Goal: Use online tool/utility: Utilize a website feature to perform a specific function

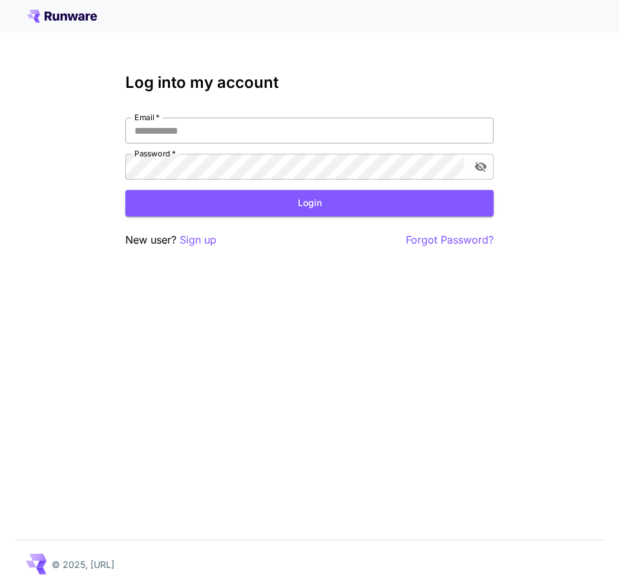
click at [264, 129] on input "Email   *" at bounding box center [309, 131] width 369 height 26
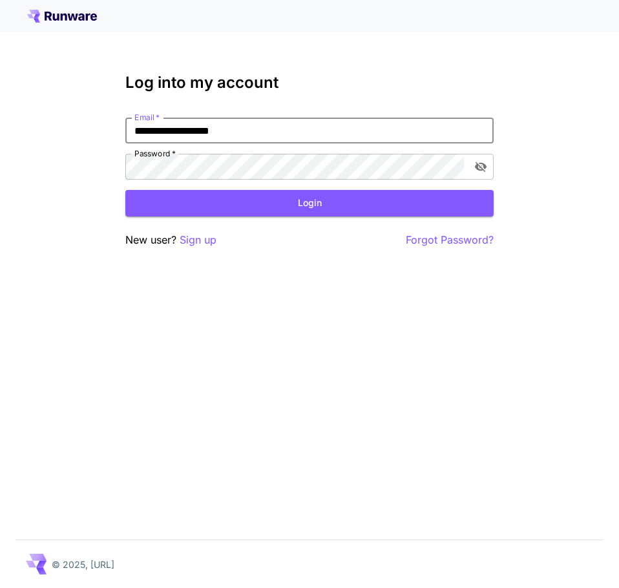
type input "**********"
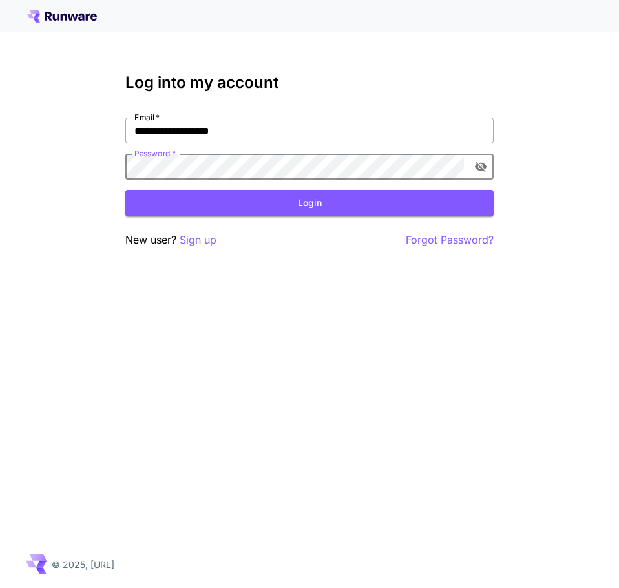
click button "Login" at bounding box center [309, 203] width 369 height 27
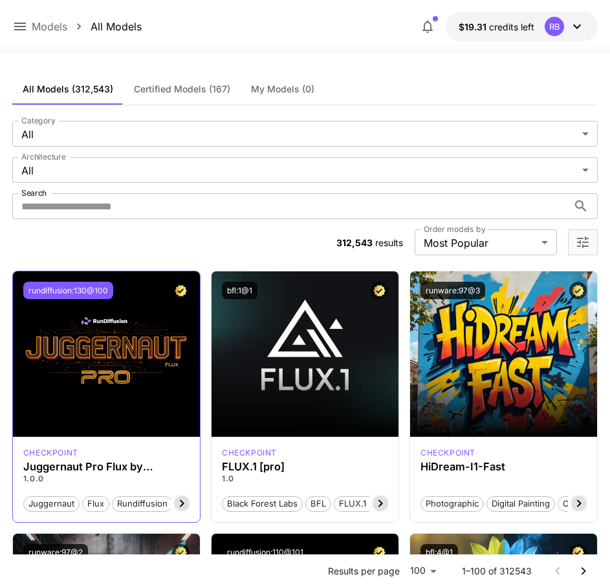
click at [91, 292] on button "rundiffusion:130@100" at bounding box center [68, 290] width 90 height 17
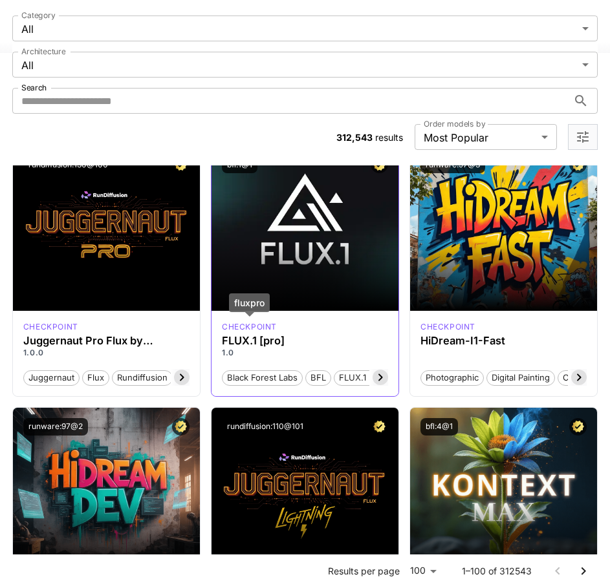
scroll to position [65, 0]
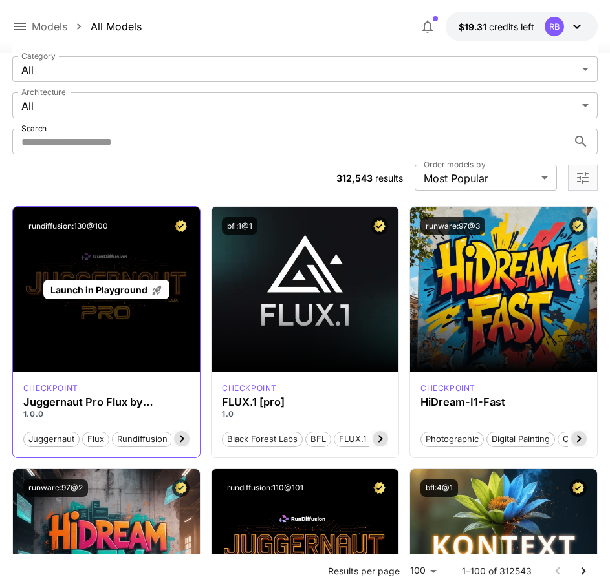
click at [77, 292] on span "Launch in Playground" at bounding box center [98, 290] width 97 height 11
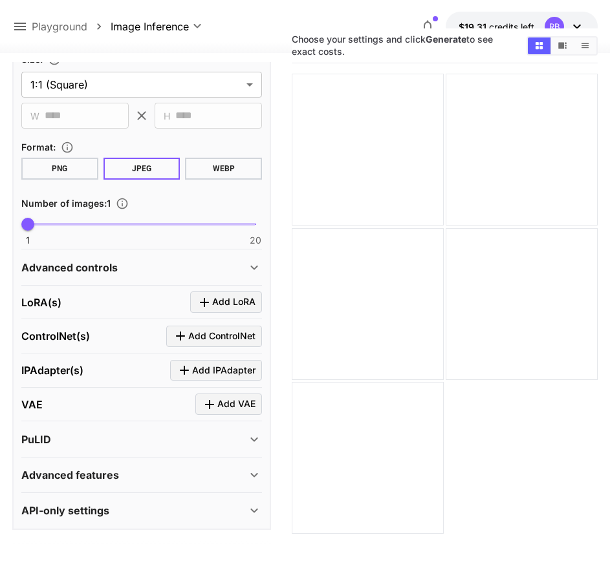
scroll to position [102, 0]
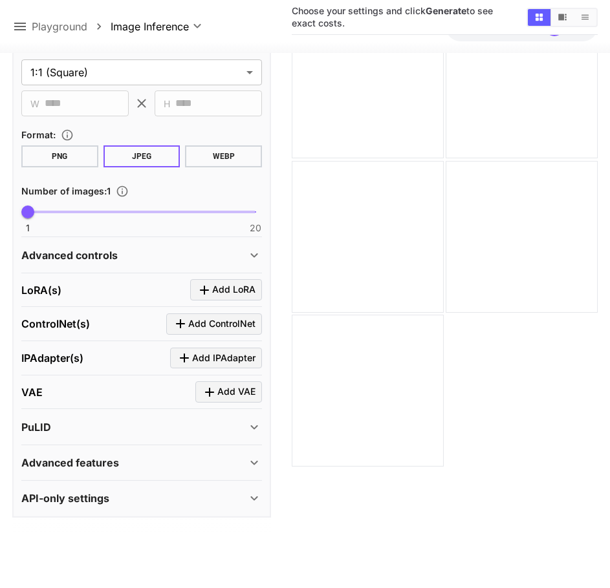
click at [141, 491] on div "API-only settings" at bounding box center [133, 499] width 225 height 16
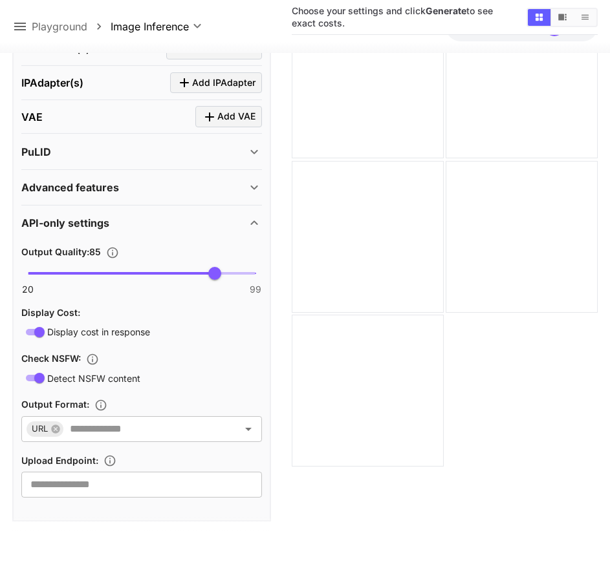
scroll to position [585, 0]
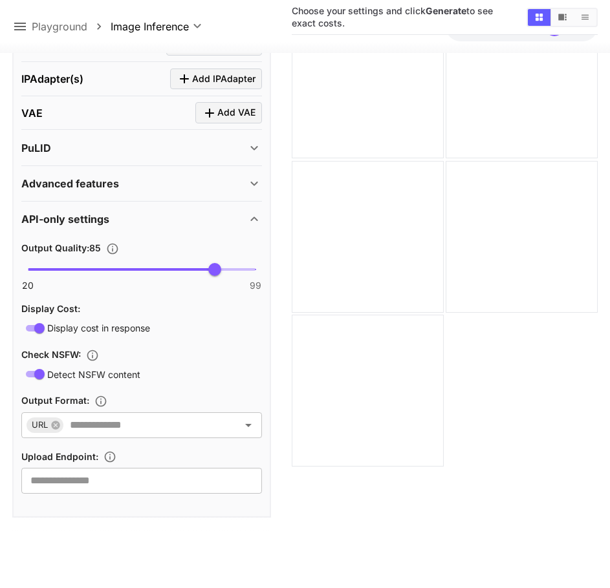
click at [145, 184] on div "Advanced features" at bounding box center [133, 184] width 225 height 16
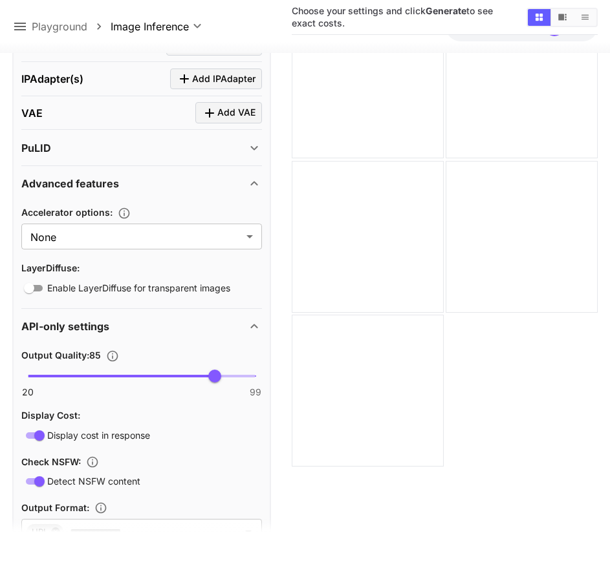
click at [156, 145] on div "PuLID" at bounding box center [133, 148] width 225 height 16
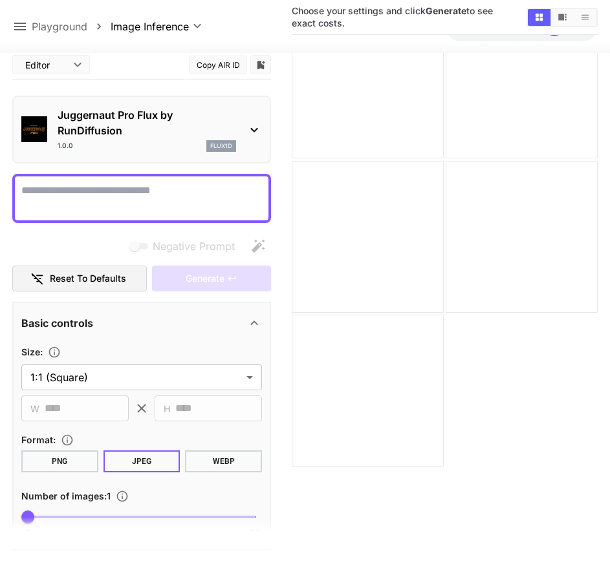
scroll to position [0, 0]
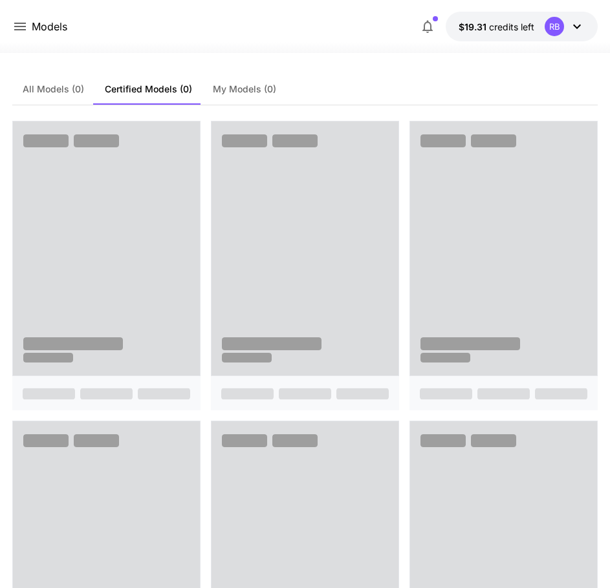
click at [41, 27] on p "Models" at bounding box center [50, 27] width 36 height 16
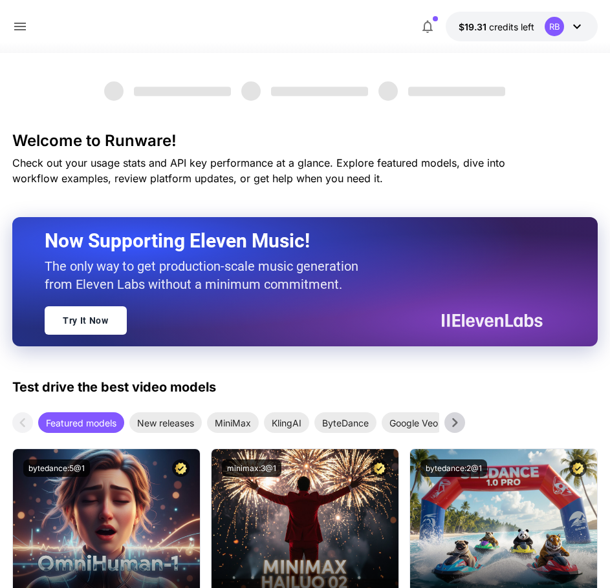
click at [34, 27] on div "$19.31 credits left RB" at bounding box center [304, 27] width 585 height 30
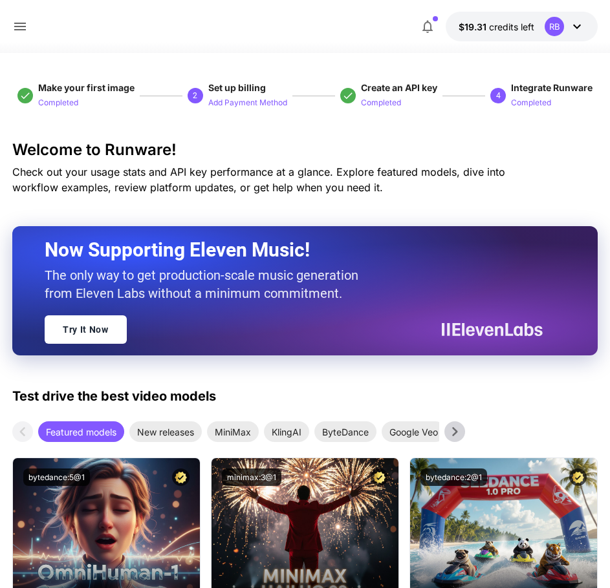
click at [25, 27] on icon at bounding box center [20, 27] width 12 height 8
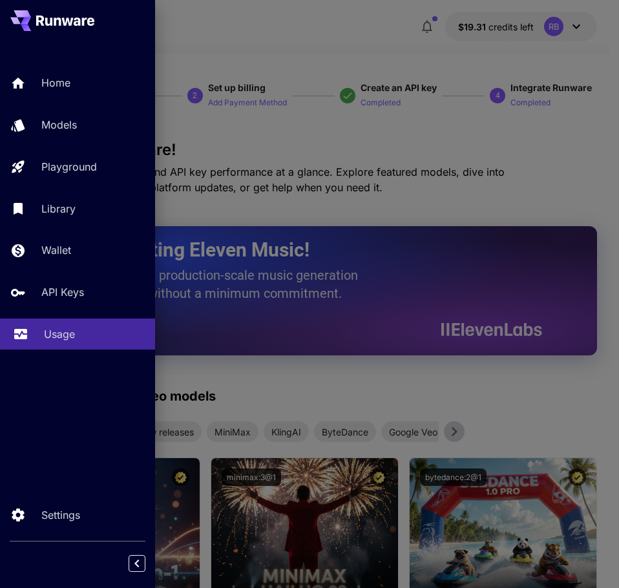
click at [60, 338] on p "Usage" at bounding box center [59, 335] width 31 height 16
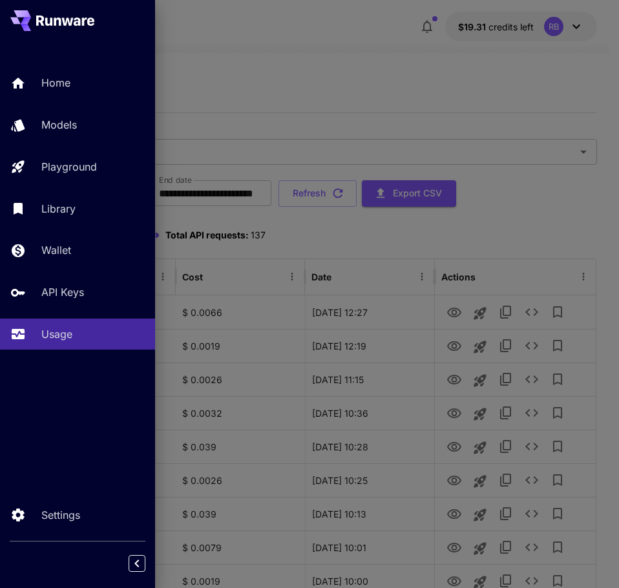
click at [383, 245] on div at bounding box center [309, 294] width 619 height 588
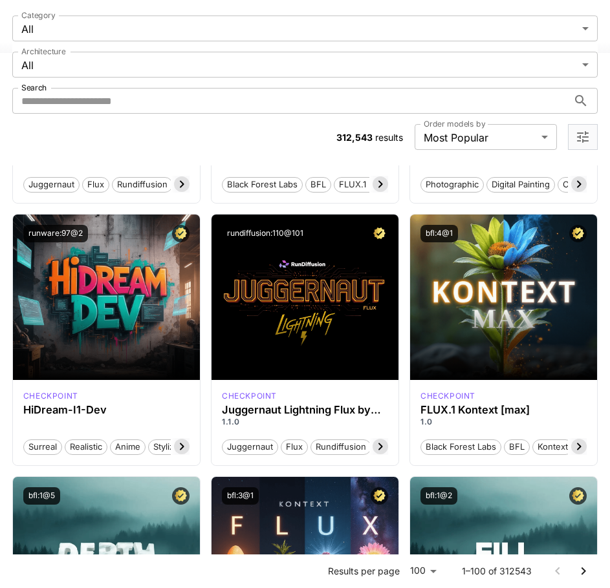
scroll to position [323, 0]
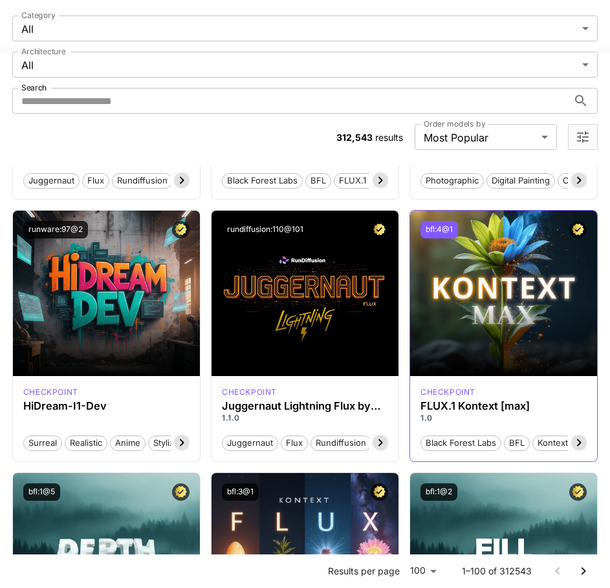
click at [442, 228] on button "bfl:4@1" at bounding box center [439, 229] width 38 height 17
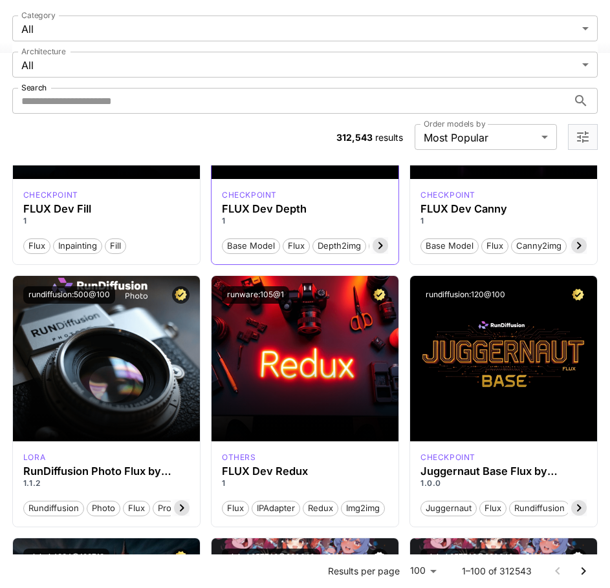
scroll to position [1617, 0]
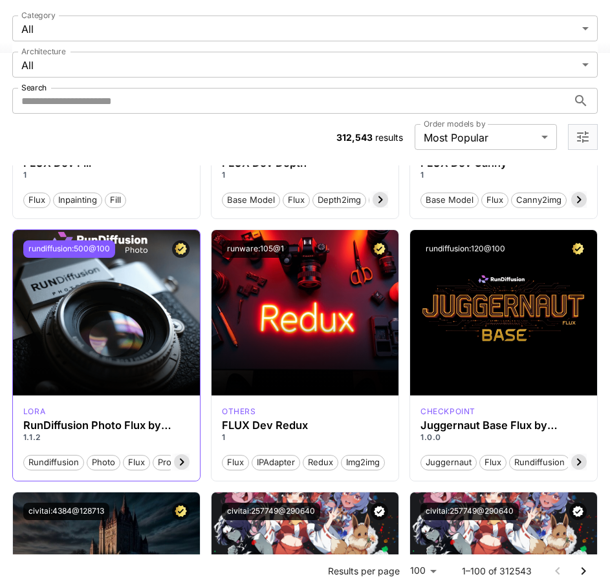
click at [80, 253] on button "rundiffusion:500@100" at bounding box center [69, 249] width 92 height 17
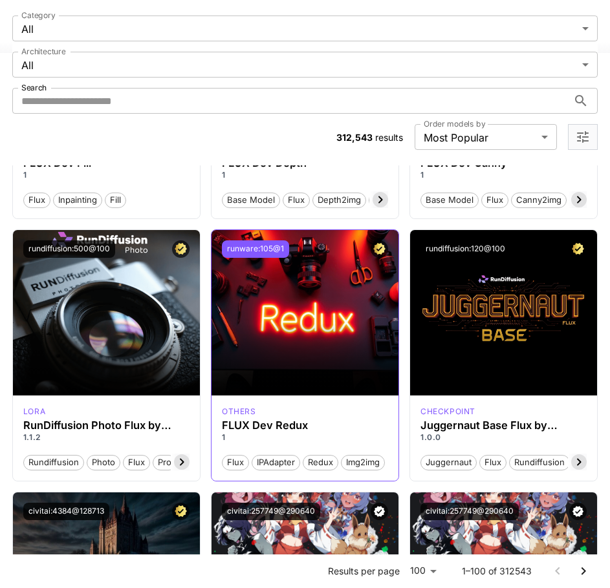
click at [244, 246] on button "runware:105@1" at bounding box center [255, 249] width 67 height 17
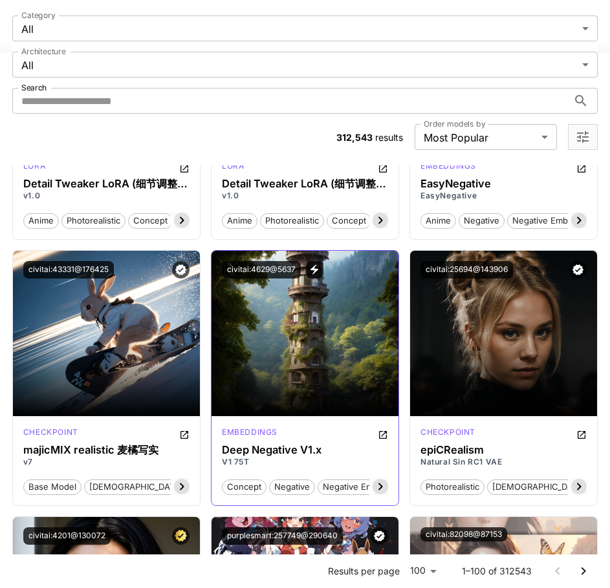
scroll to position [2392, 0]
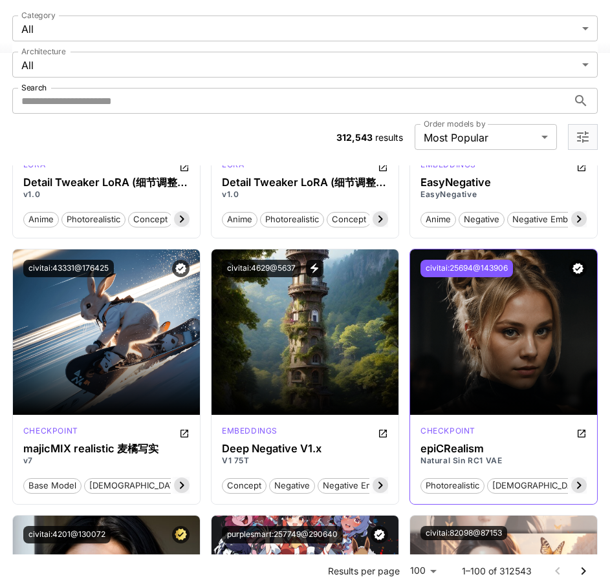
click at [450, 270] on button "civitai:25694@143906" at bounding box center [466, 268] width 92 height 17
click at [476, 264] on button "civitai:25694@143906" at bounding box center [466, 268] width 92 height 17
click at [475, 266] on button "civitai:25694@143906" at bounding box center [466, 268] width 92 height 17
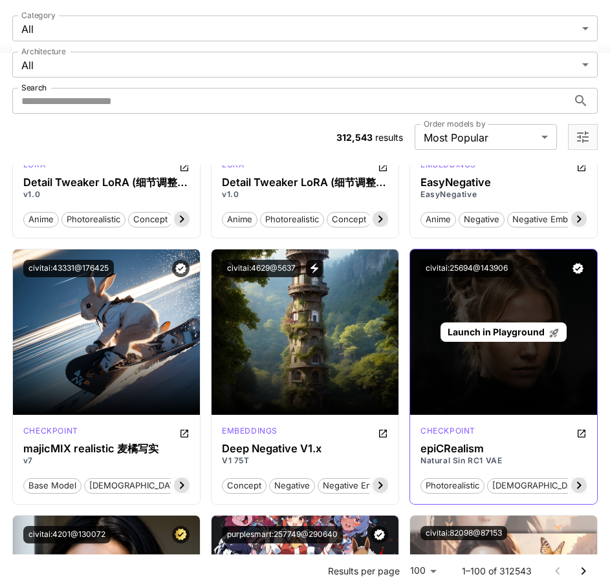
click at [478, 348] on div "Launch in Playground" at bounding box center [503, 333] width 187 height 166
click at [491, 327] on span "Launch in Playground" at bounding box center [495, 332] width 97 height 11
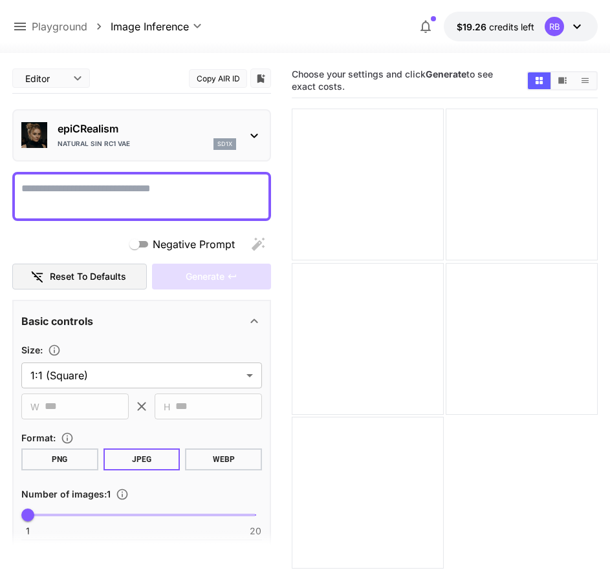
paste textarea "**********"
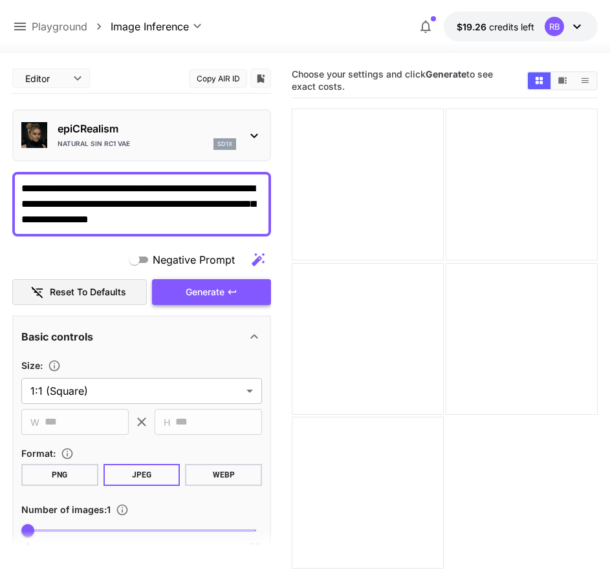
click at [208, 297] on span "Generate" at bounding box center [205, 293] width 39 height 16
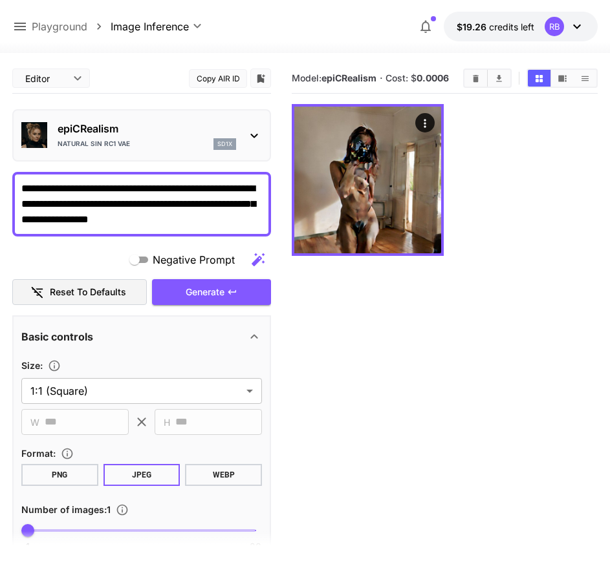
drag, startPoint x: 213, startPoint y: 217, endPoint x: -234, endPoint y: 99, distance: 462.2
click at [0, 99] on html "**********" at bounding box center [305, 345] width 610 height 691
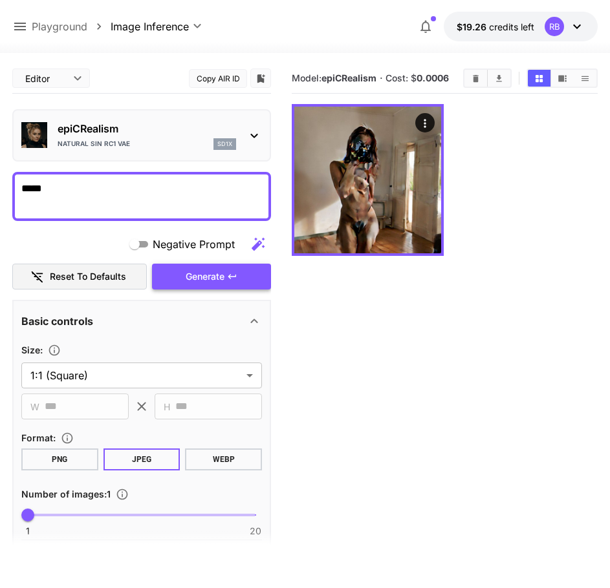
type textarea "*****"
click at [220, 277] on span "Generate" at bounding box center [205, 277] width 39 height 16
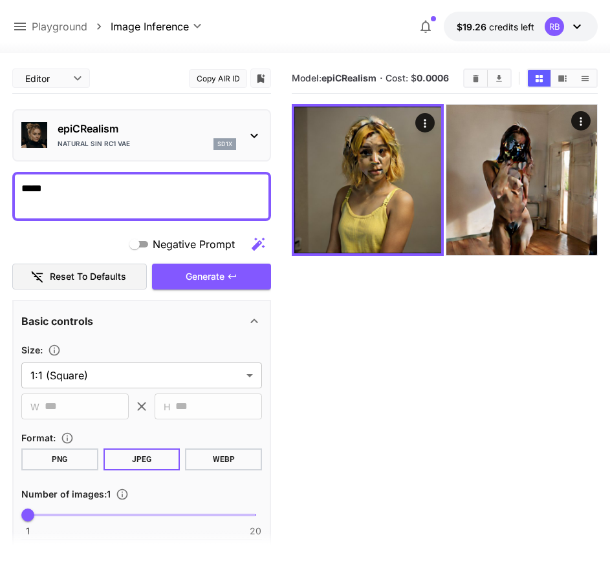
click at [71, 27] on p "Playground" at bounding box center [60, 27] width 56 height 16
click at [157, 24] on body "**********" at bounding box center [305, 345] width 610 height 691
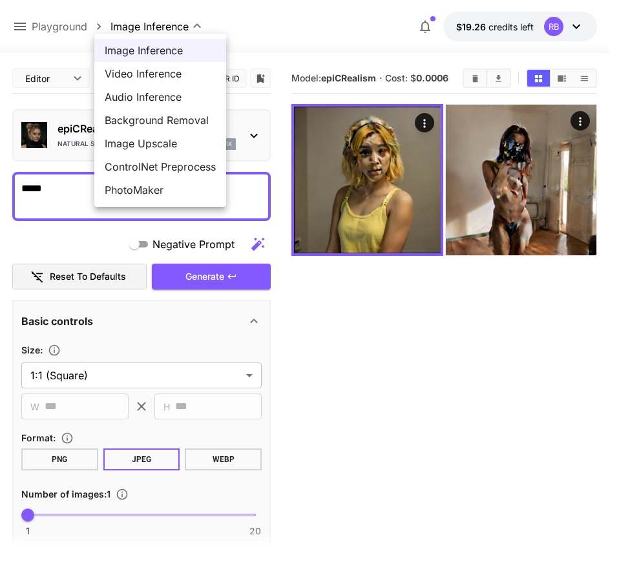
click at [157, 52] on span "Image Inference" at bounding box center [160, 51] width 111 height 16
click at [166, 25] on body "**********" at bounding box center [309, 345] width 619 height 691
click at [40, 26] on div at bounding box center [309, 294] width 619 height 588
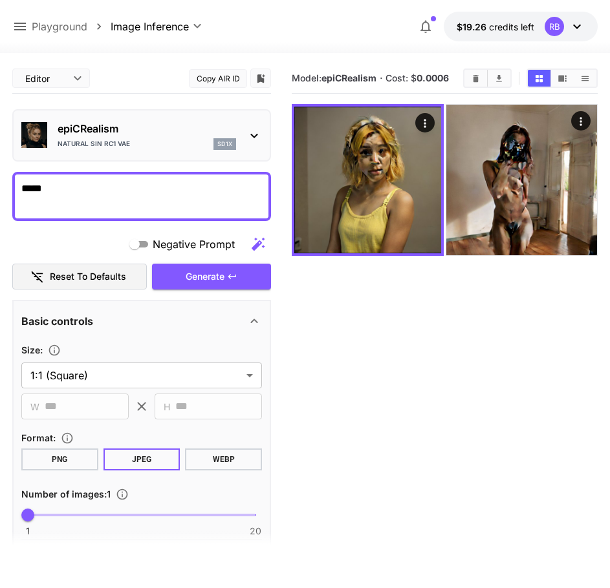
click at [45, 25] on p "Playground" at bounding box center [60, 27] width 56 height 16
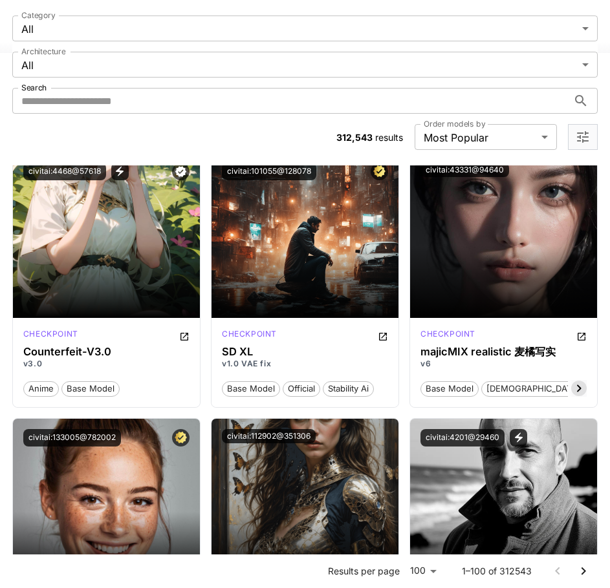
scroll to position [3421, 0]
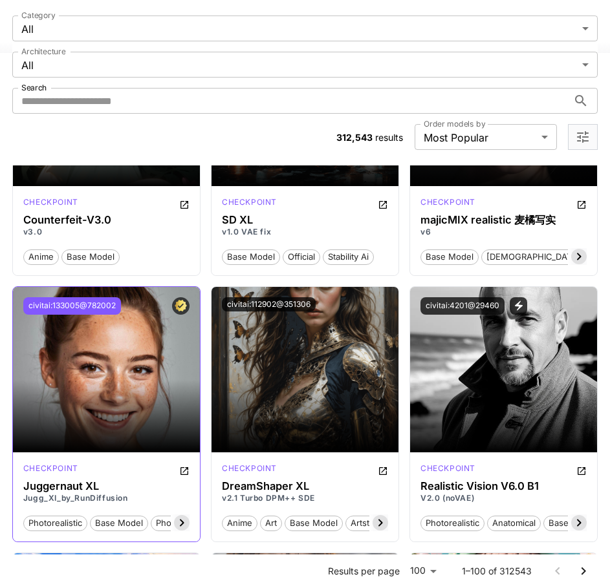
click at [84, 301] on button "civitai:133005@782002" at bounding box center [72, 305] width 98 height 17
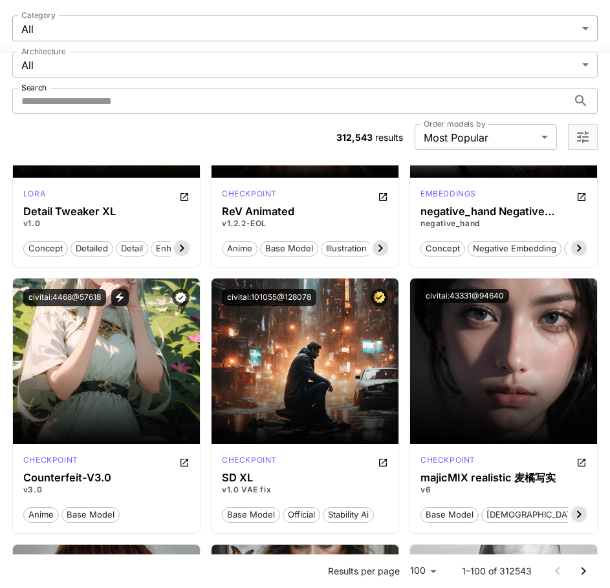
scroll to position [3162, 0]
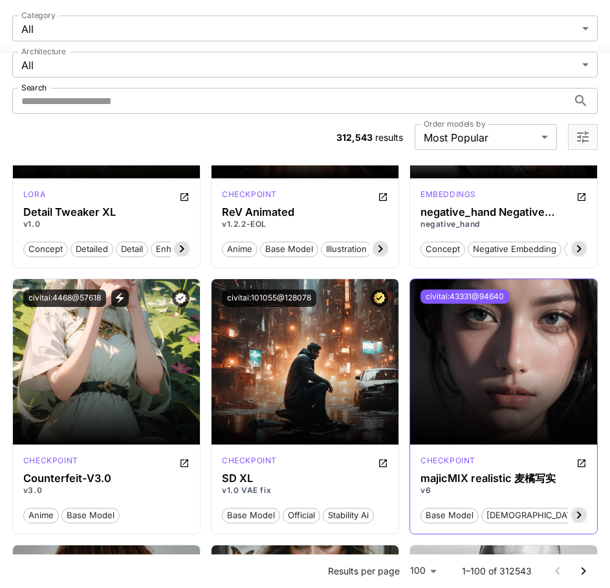
click at [485, 299] on button "civitai:43331@94640" at bounding box center [464, 297] width 89 height 14
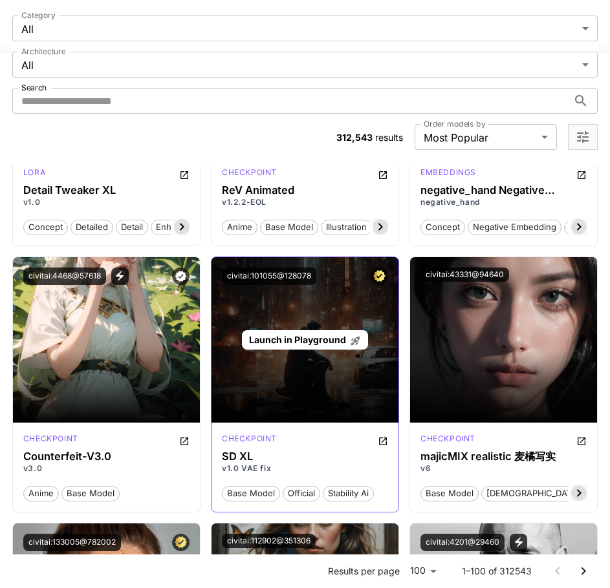
scroll to position [3227, 0]
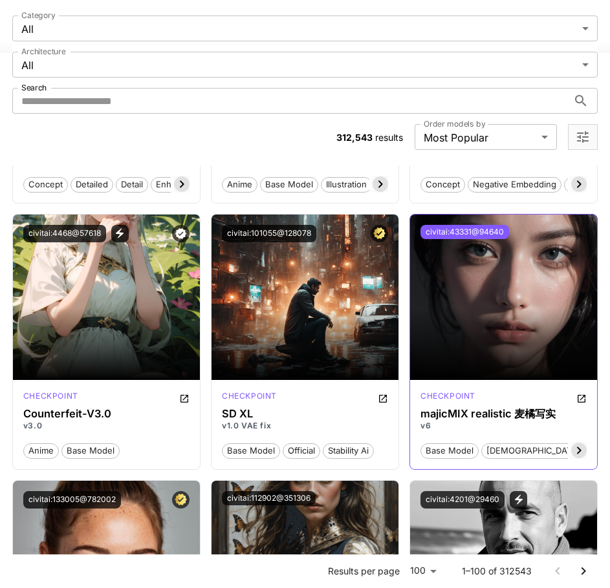
click at [485, 230] on button "civitai:43331@94640" at bounding box center [464, 232] width 89 height 14
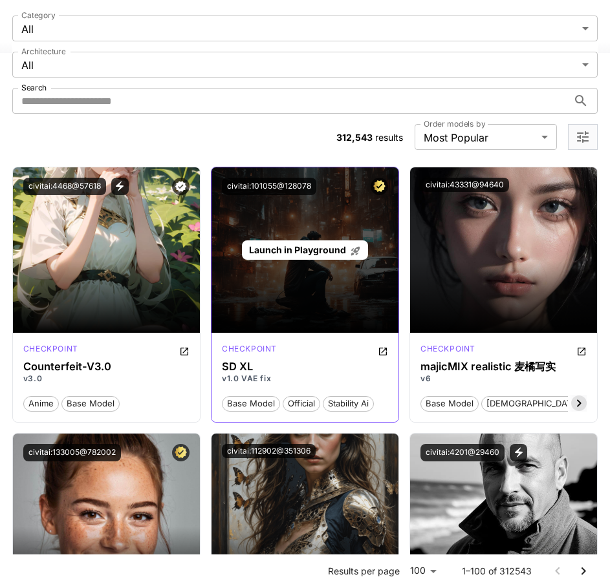
scroll to position [3421, 0]
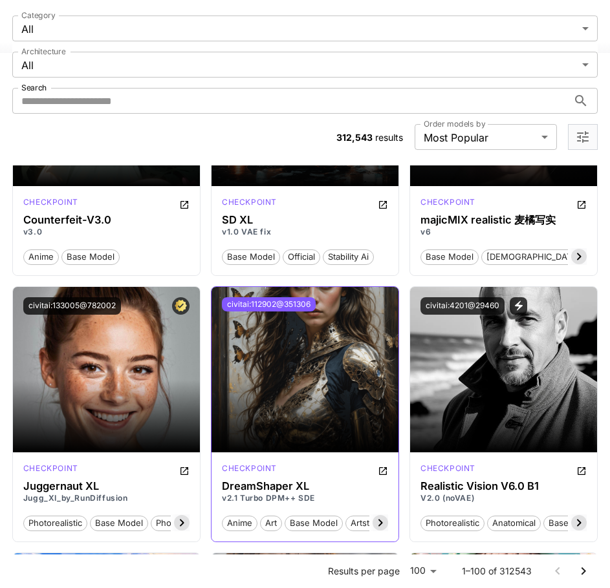
click at [267, 302] on button "civitai:112902@351306" at bounding box center [269, 304] width 94 height 14
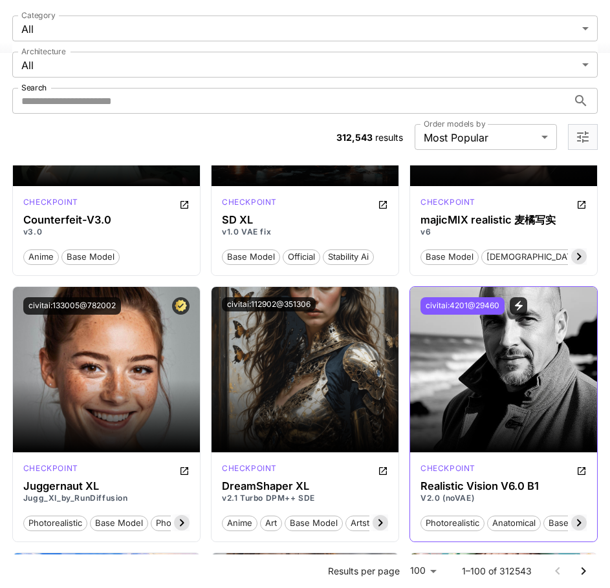
click at [448, 312] on button "civitai:4201@29460" at bounding box center [462, 305] width 84 height 17
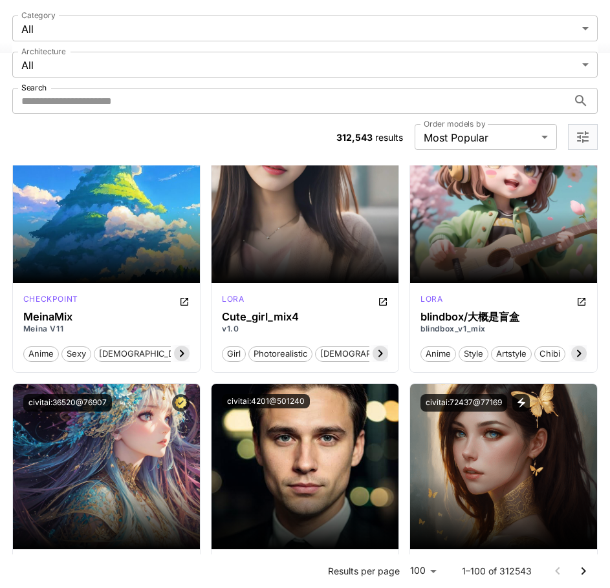
scroll to position [4002, 0]
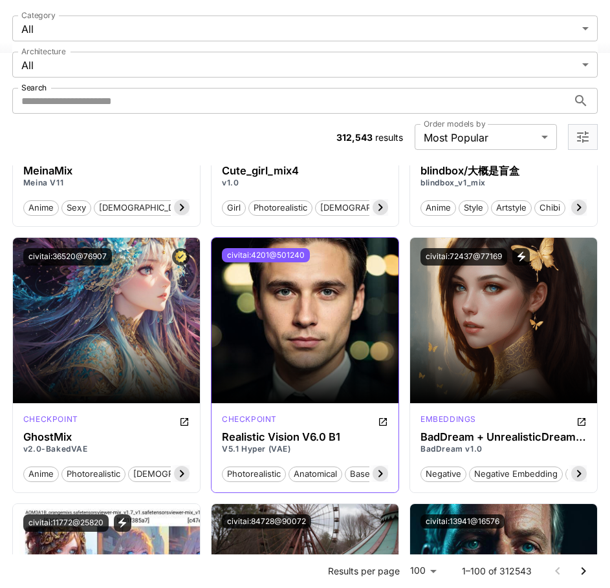
click at [260, 258] on button "civitai:4201@501240" at bounding box center [266, 255] width 88 height 14
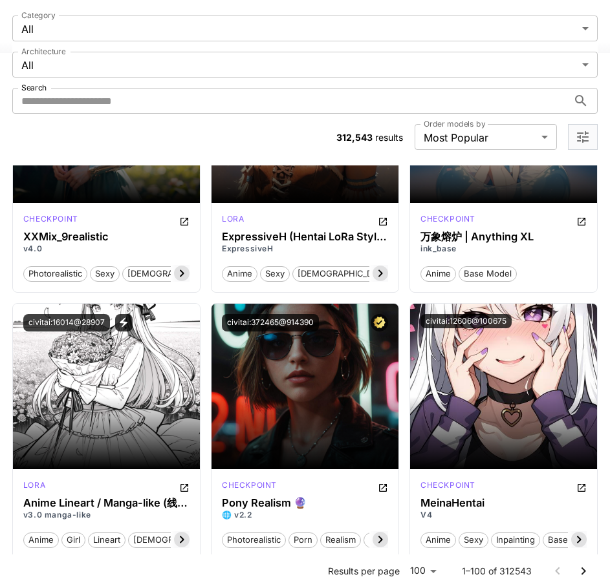
scroll to position [5360, 0]
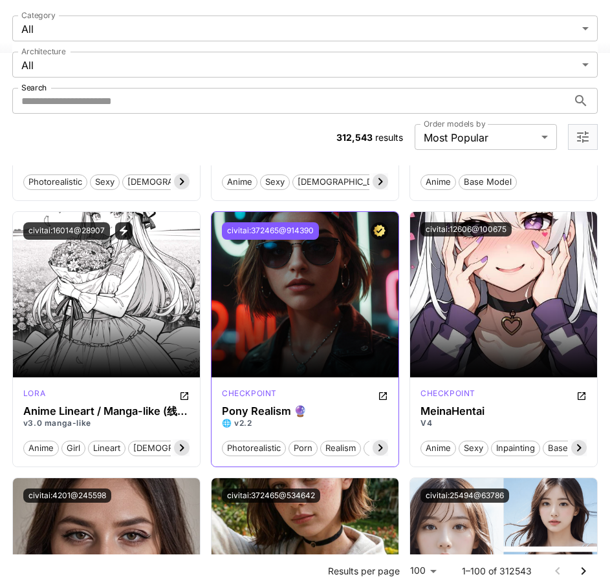
click at [266, 229] on button "civitai:372465@914390" at bounding box center [270, 230] width 97 height 17
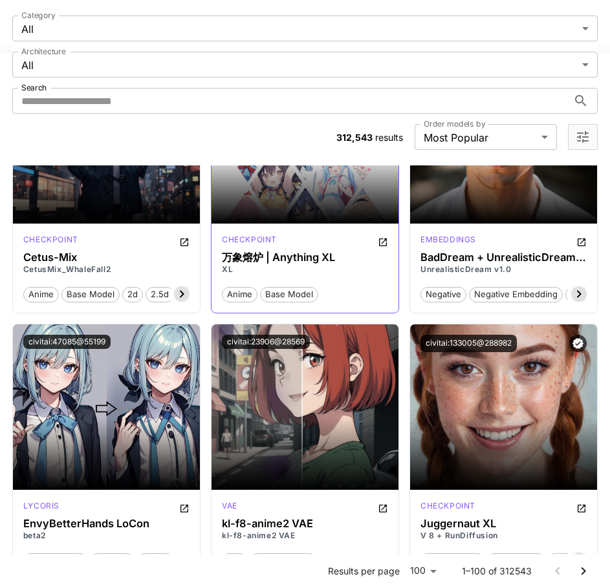
scroll to position [6848, 0]
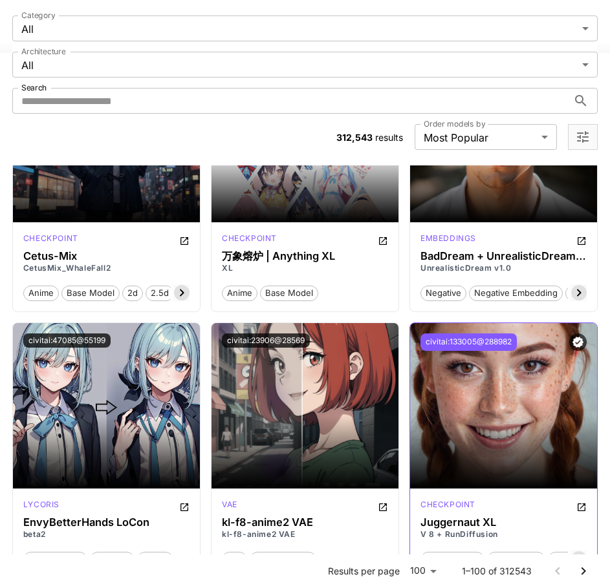
click at [488, 334] on button "civitai:133005@288982" at bounding box center [468, 342] width 96 height 17
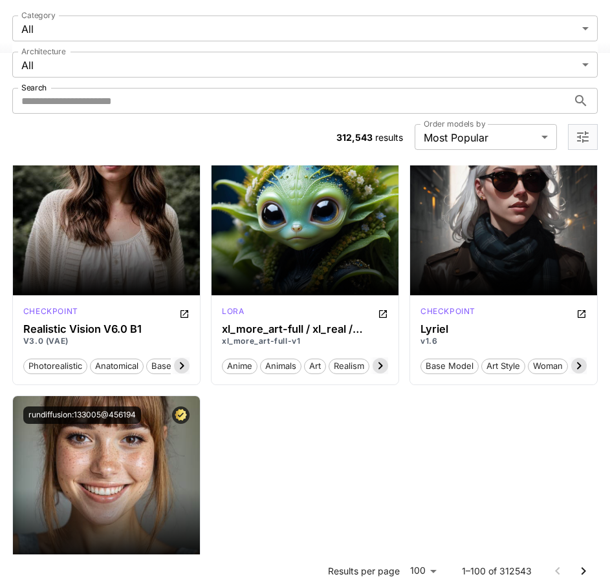
scroll to position [8575, 0]
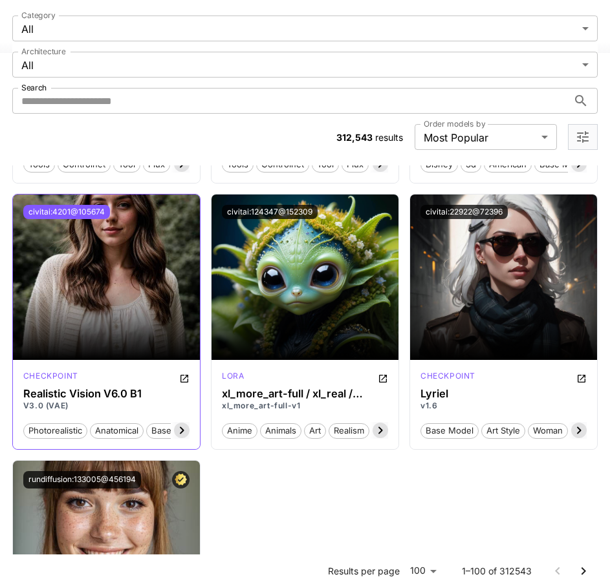
click at [81, 213] on button "civitai:4201@105674" at bounding box center [66, 212] width 87 height 14
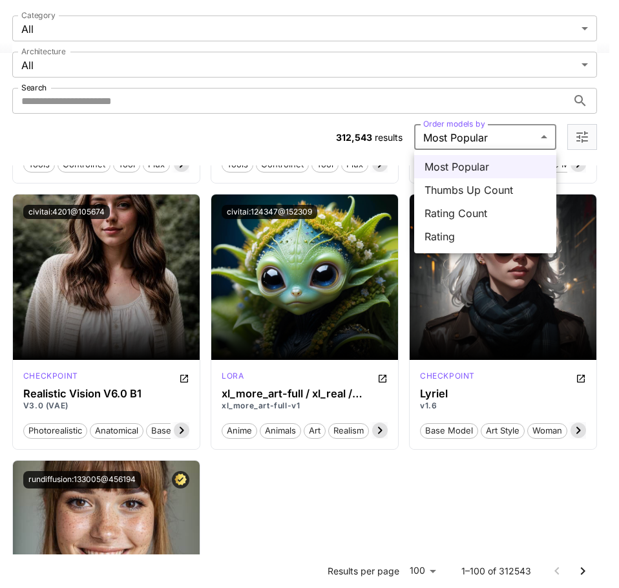
click at [487, 215] on span "Rating Count" at bounding box center [486, 214] width 122 height 16
type input "**********"
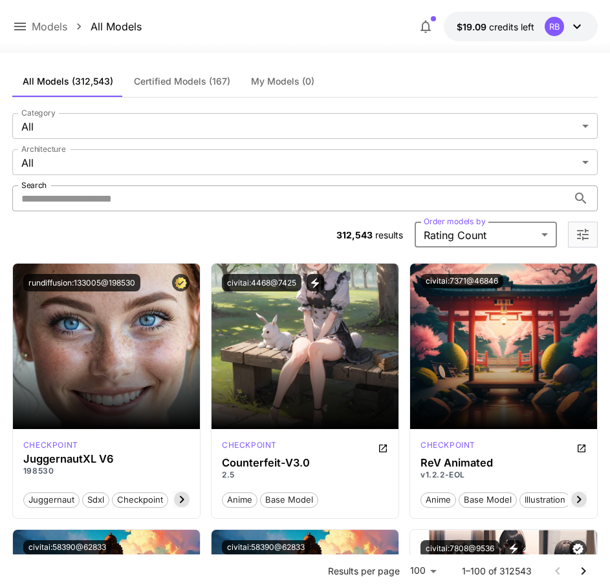
scroll to position [0, 0]
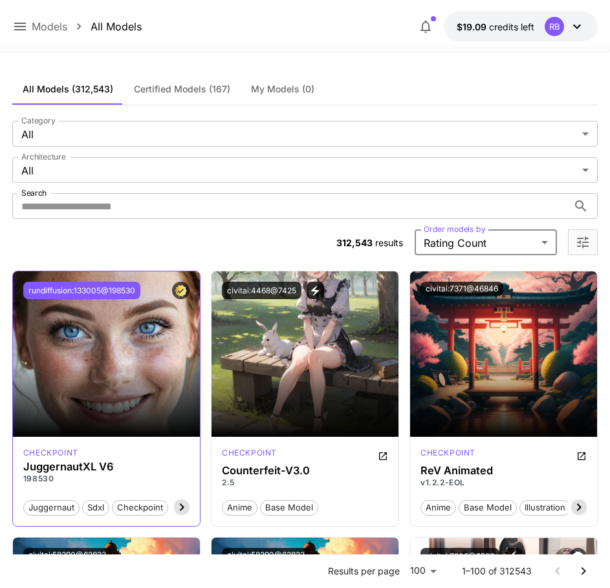
click at [70, 292] on button "rundiffusion:133005@198530" at bounding box center [81, 290] width 117 height 17
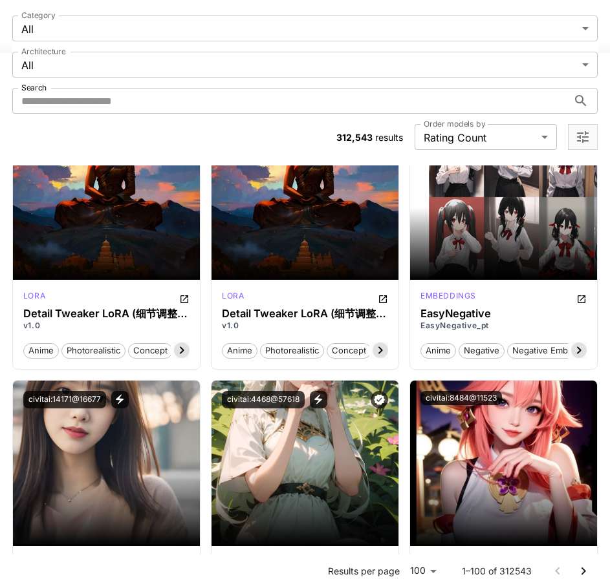
scroll to position [517, 0]
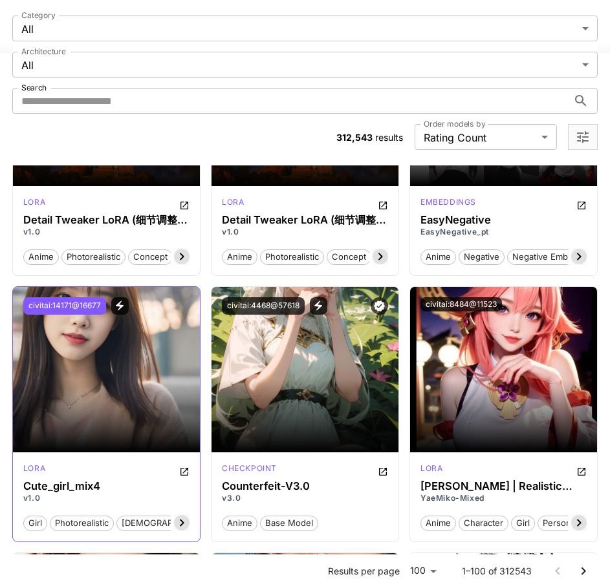
click at [62, 305] on button "civitai:14171@16677" at bounding box center [64, 305] width 83 height 17
click at [182, 469] on icon "Open in CivitAI" at bounding box center [184, 472] width 10 height 10
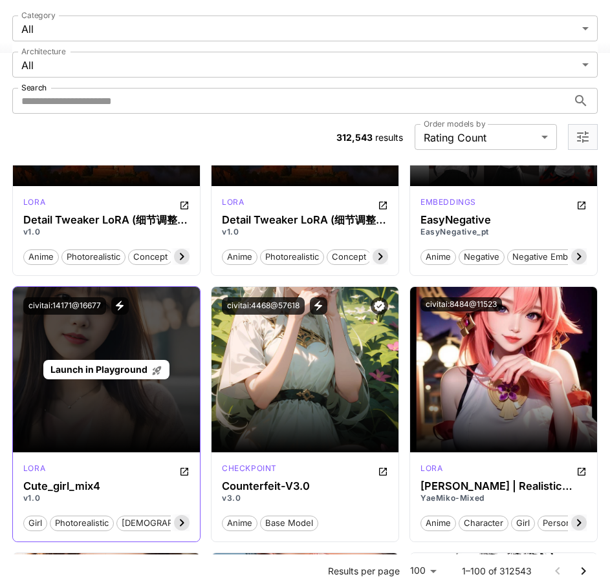
click at [103, 373] on span "Launch in Playground" at bounding box center [98, 369] width 97 height 11
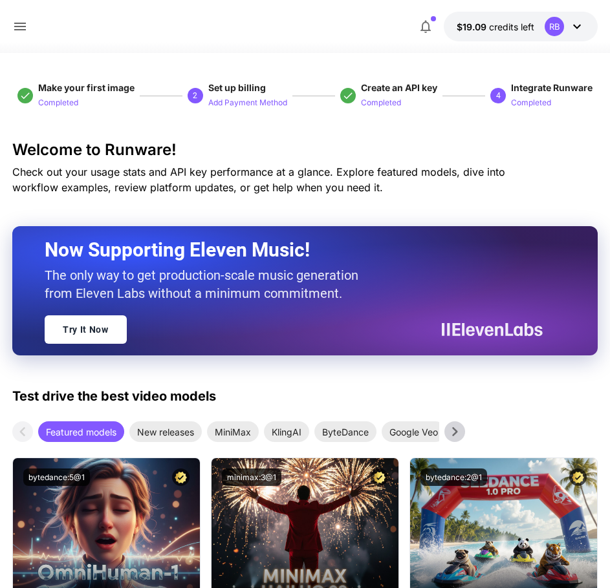
click at [27, 27] on icon at bounding box center [20, 27] width 16 height 16
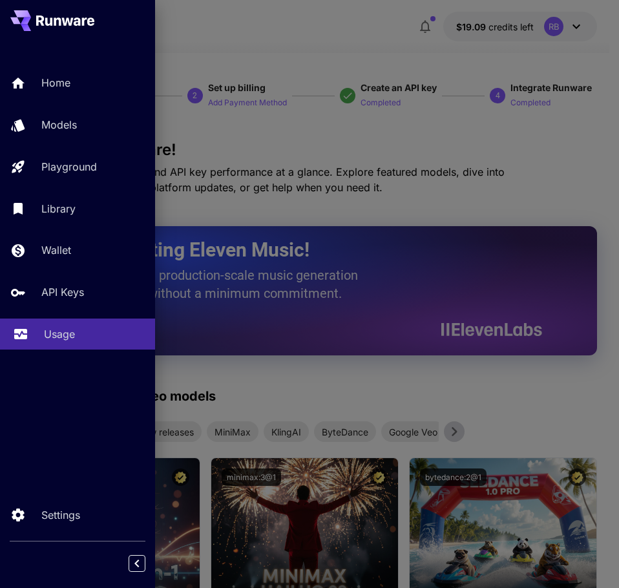
click at [65, 338] on p "Usage" at bounding box center [59, 335] width 31 height 16
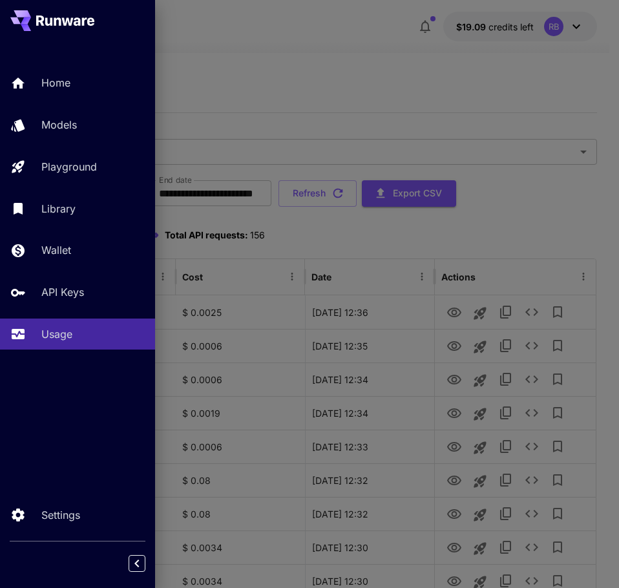
click at [305, 237] on div at bounding box center [309, 294] width 619 height 588
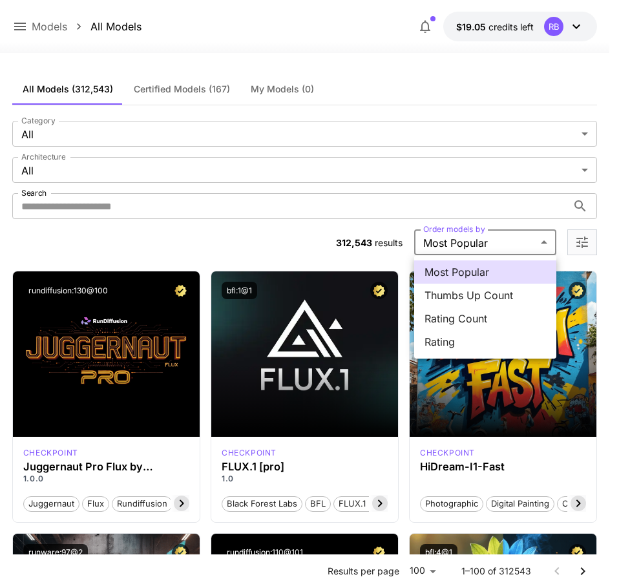
click at [250, 240] on div at bounding box center [309, 294] width 619 height 588
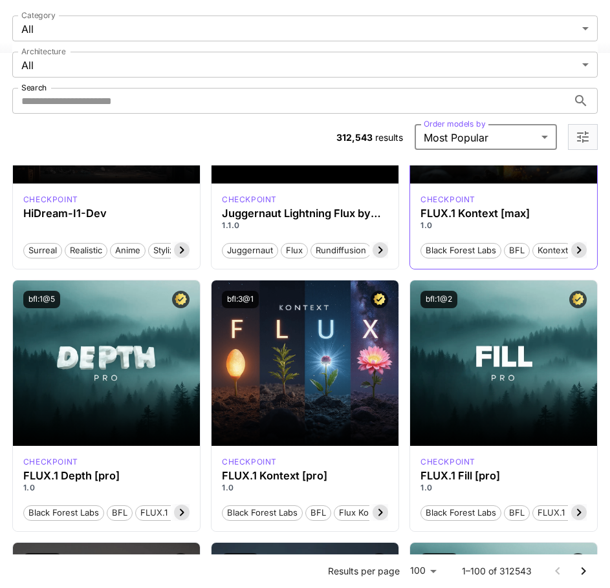
scroll to position [517, 0]
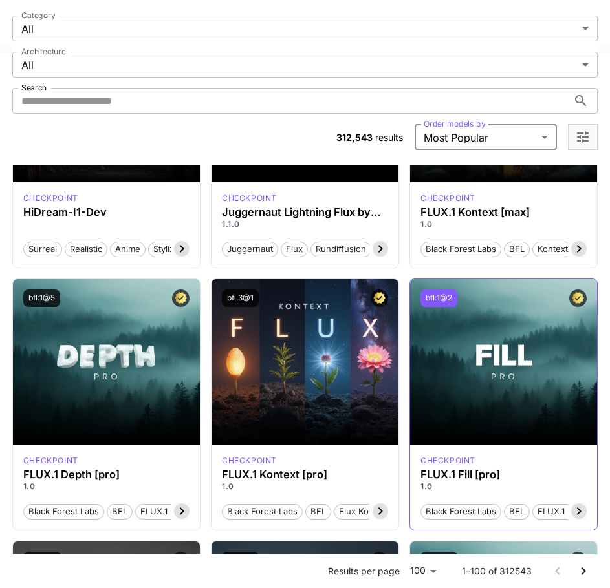
click at [436, 292] on button "bfl:1@2" at bounding box center [438, 298] width 37 height 17
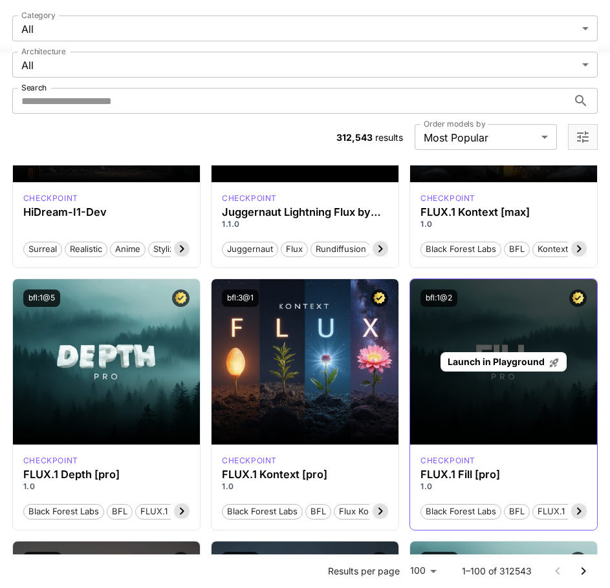
click at [500, 354] on div "Launch in Playground" at bounding box center [503, 362] width 126 height 20
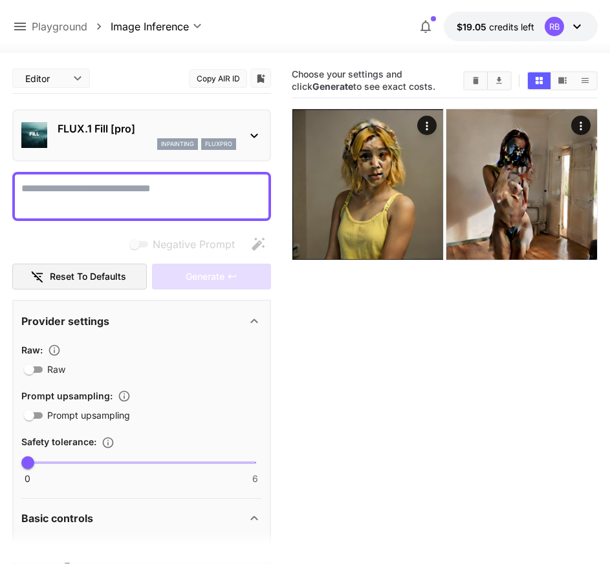
click at [253, 129] on icon at bounding box center [254, 136] width 16 height 16
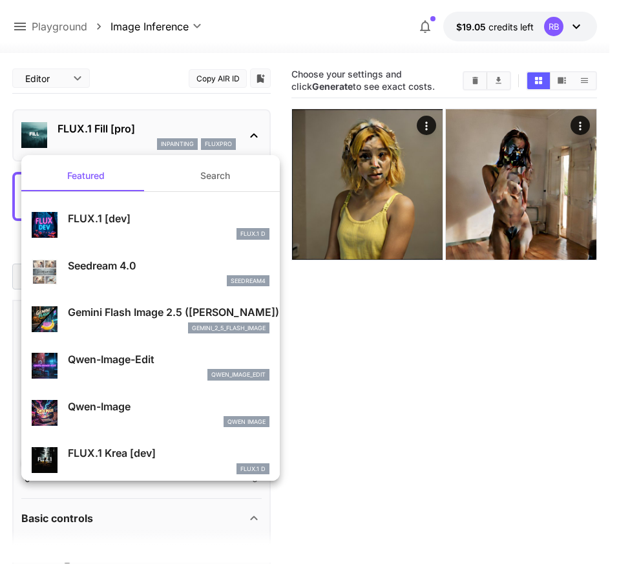
click at [162, 231] on div "FLUX.1 D" at bounding box center [169, 234] width 202 height 12
type input "**"
type input "***"
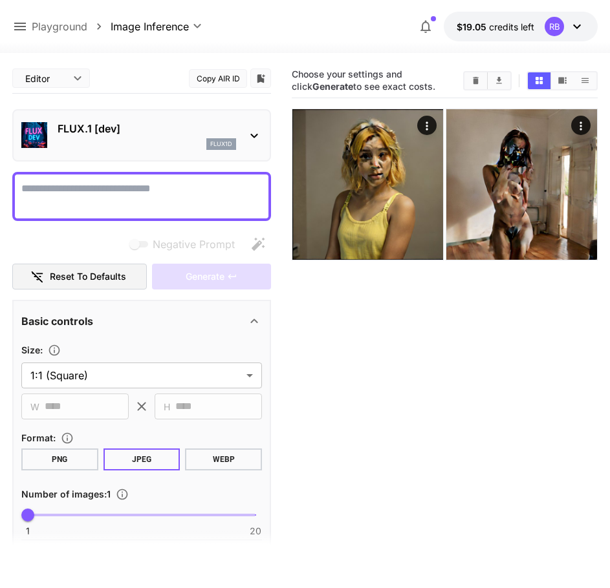
click at [129, 131] on p "FLUX.1 [dev]" at bounding box center [147, 129] width 178 height 16
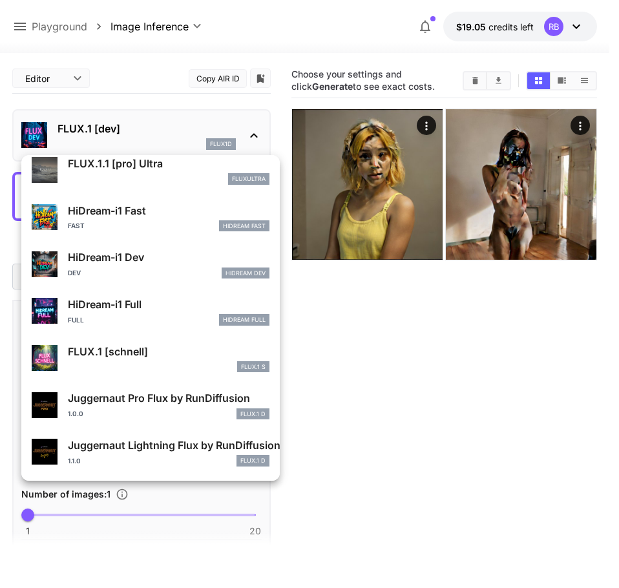
scroll to position [723, 0]
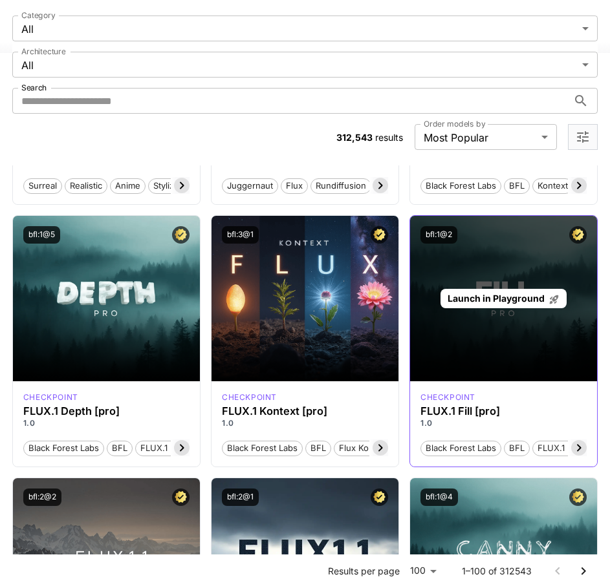
scroll to position [582, 0]
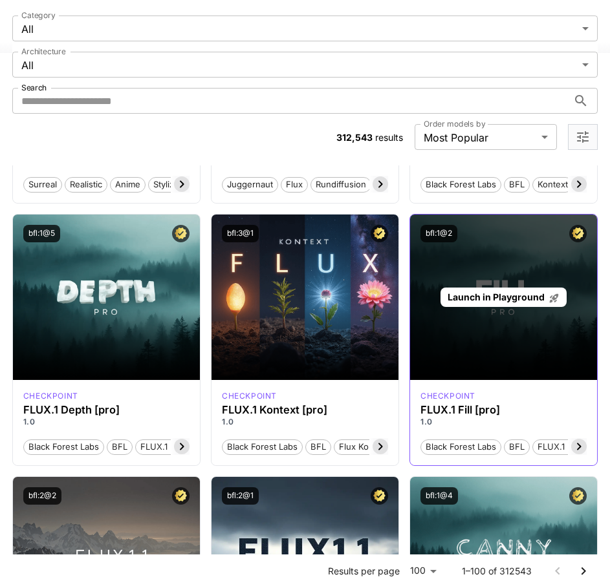
click at [485, 295] on span "Launch in Playground" at bounding box center [495, 297] width 97 height 11
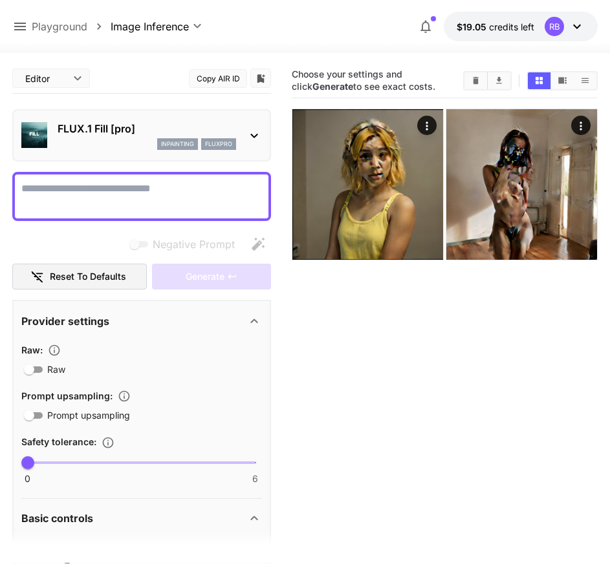
click at [136, 186] on textarea "Negative Prompt" at bounding box center [141, 196] width 241 height 31
paste textarea "**********"
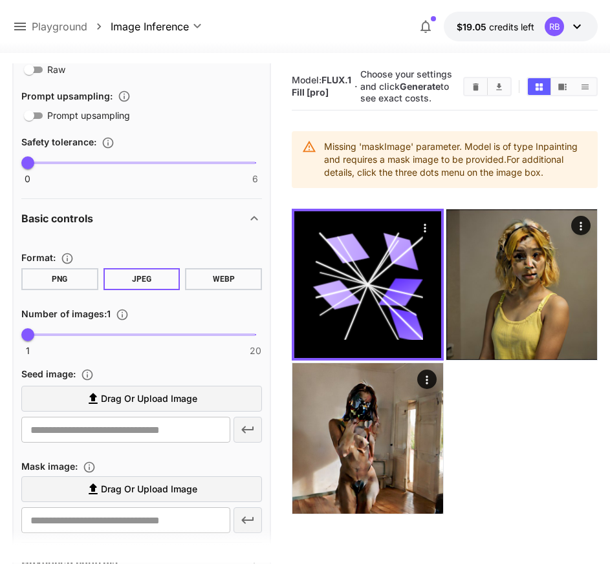
scroll to position [323, 0]
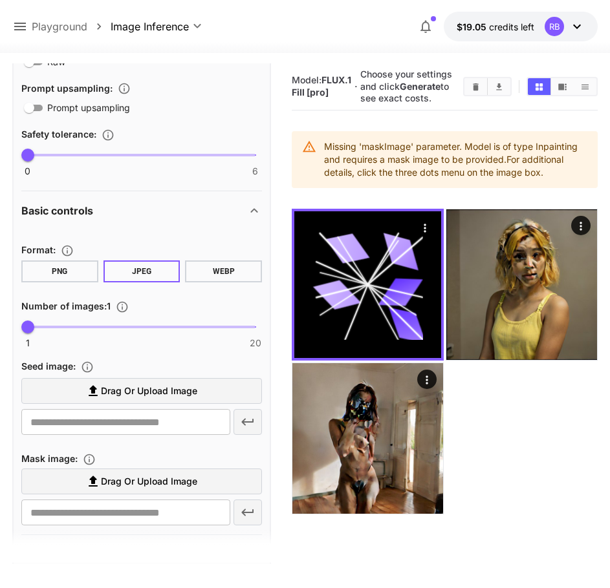
type textarea "**********"
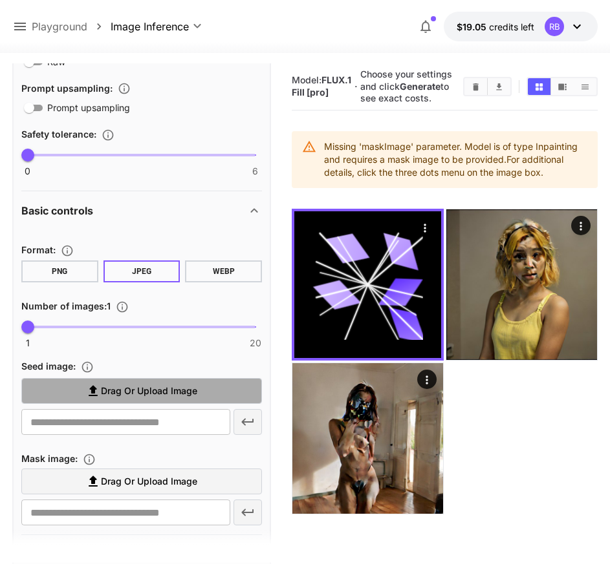
click at [200, 386] on label "Drag or upload image" at bounding box center [141, 391] width 241 height 27
click at [0, 0] on input "Drag or upload image" at bounding box center [0, 0] width 0 height 0
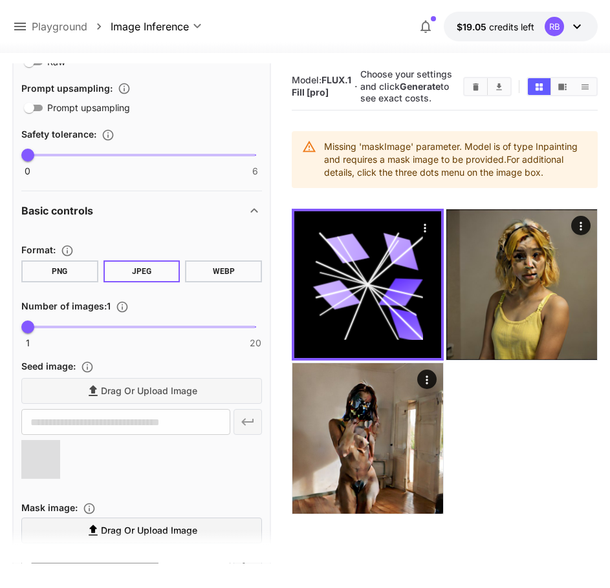
type input "**********"
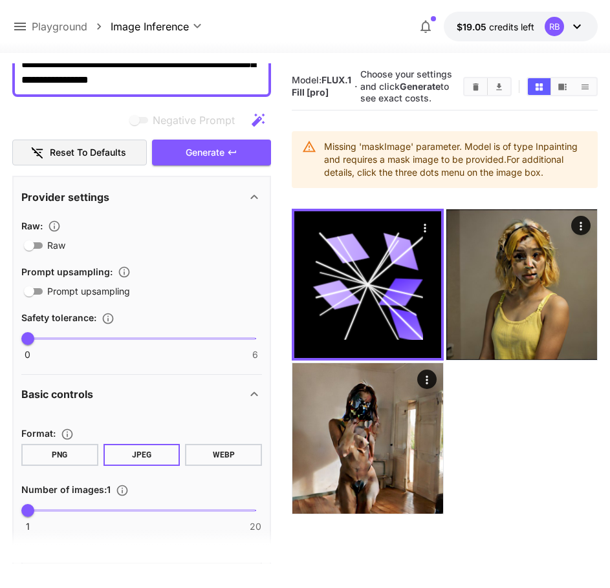
scroll to position [125, 0]
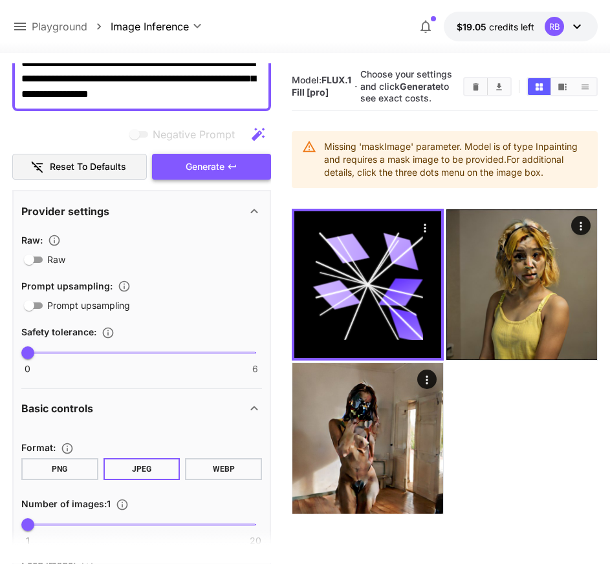
click at [200, 167] on span "Generate" at bounding box center [205, 167] width 39 height 16
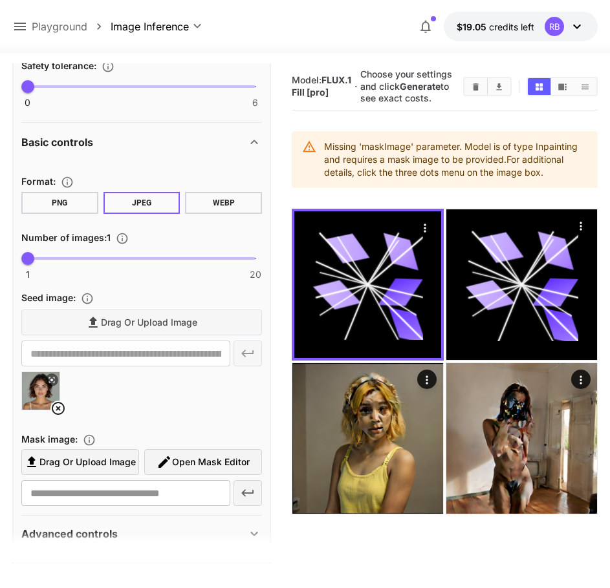
scroll to position [449, 0]
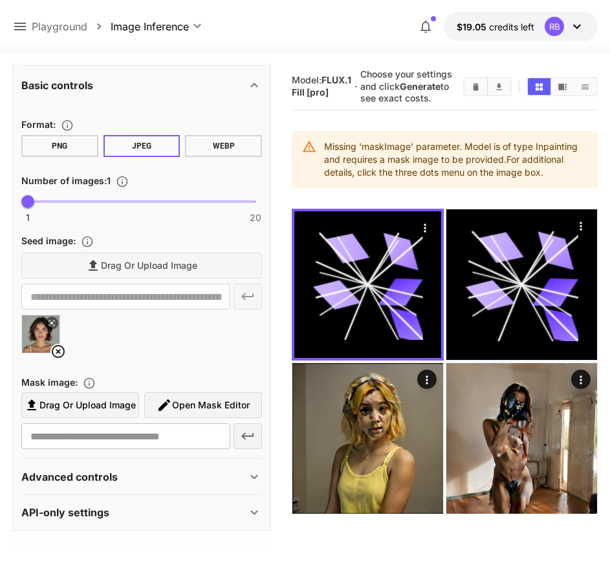
click at [127, 410] on span "Drag or upload image" at bounding box center [87, 406] width 96 height 16
click at [0, 0] on input "Drag or upload image" at bounding box center [0, 0] width 0 height 0
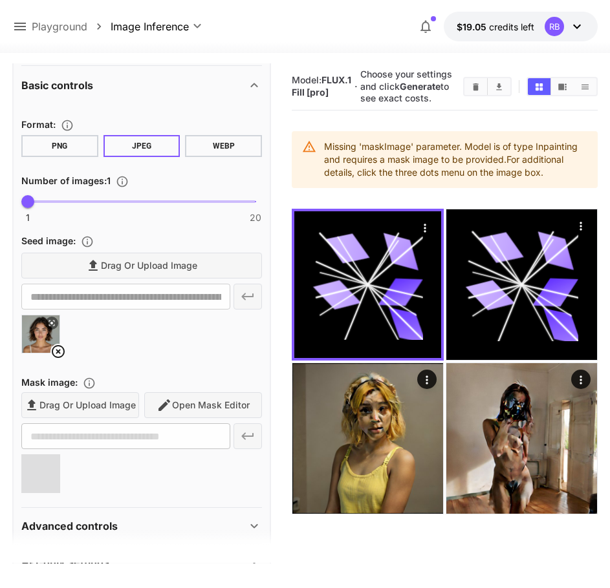
type input "**********"
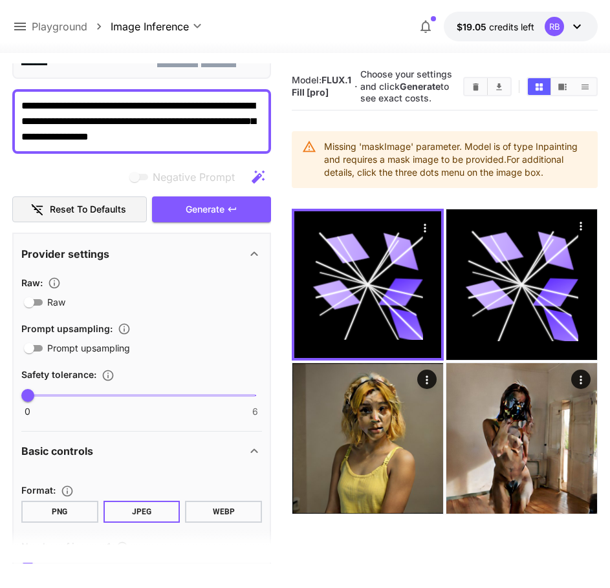
scroll to position [0, 0]
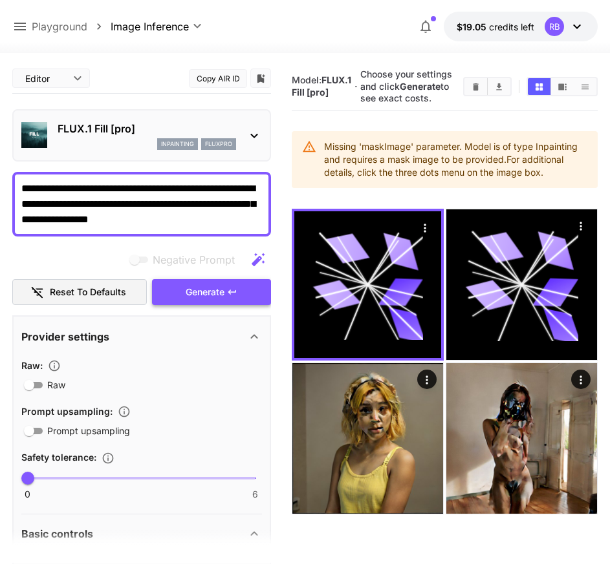
click at [222, 300] on span "Generate" at bounding box center [205, 293] width 39 height 16
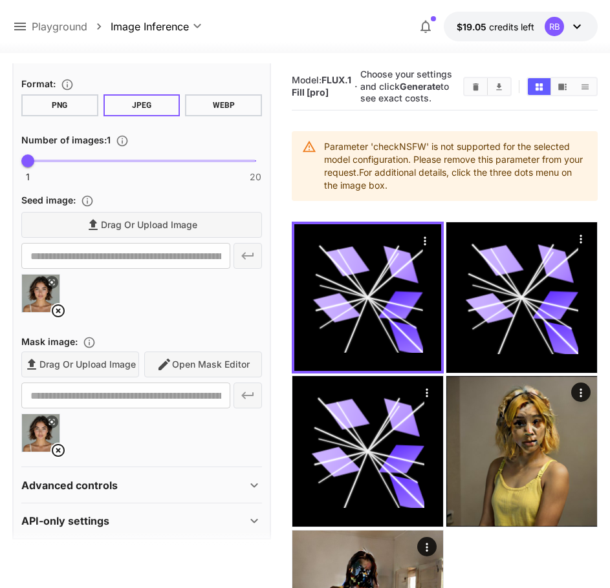
scroll to position [498, 0]
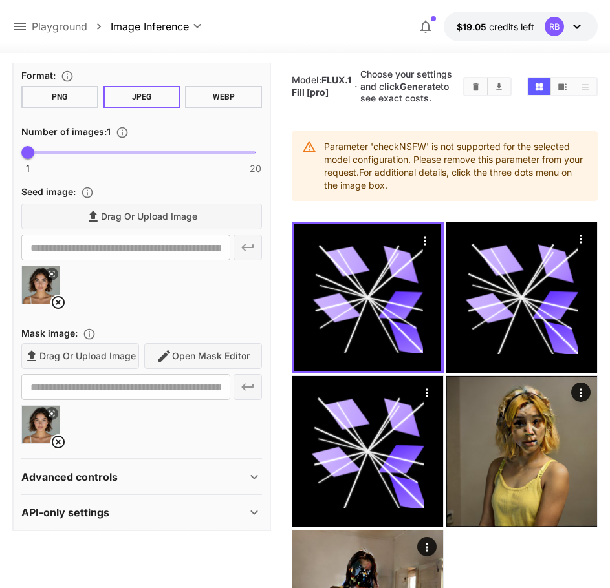
click at [129, 473] on div "Advanced controls" at bounding box center [133, 477] width 225 height 16
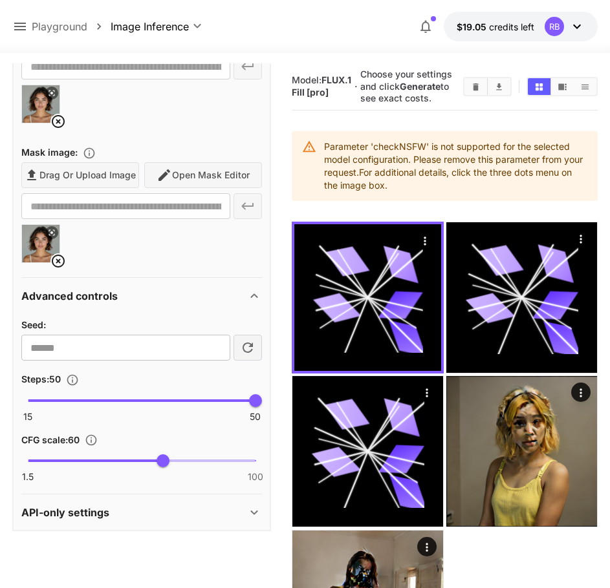
click at [257, 345] on button "button" at bounding box center [247, 348] width 28 height 26
type input "**********"
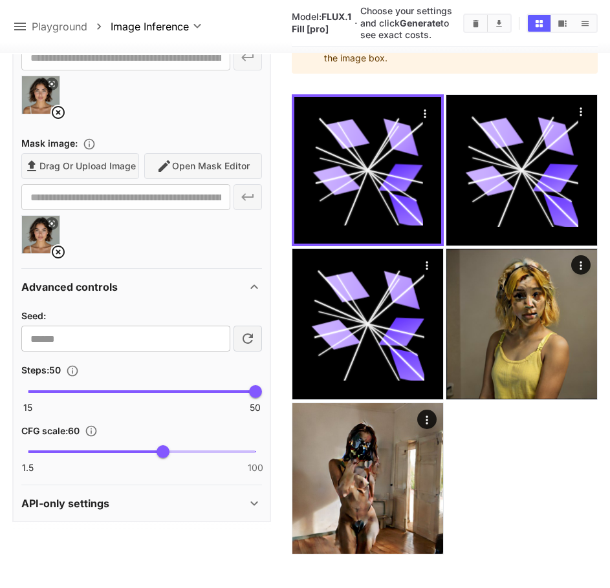
scroll to position [133, 0]
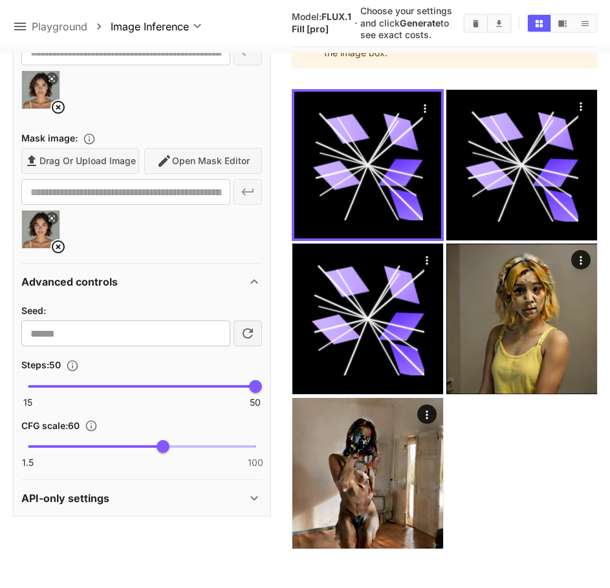
click at [92, 502] on p "API-only settings" at bounding box center [65, 499] width 88 height 16
